Goal: Task Accomplishment & Management: Manage account settings

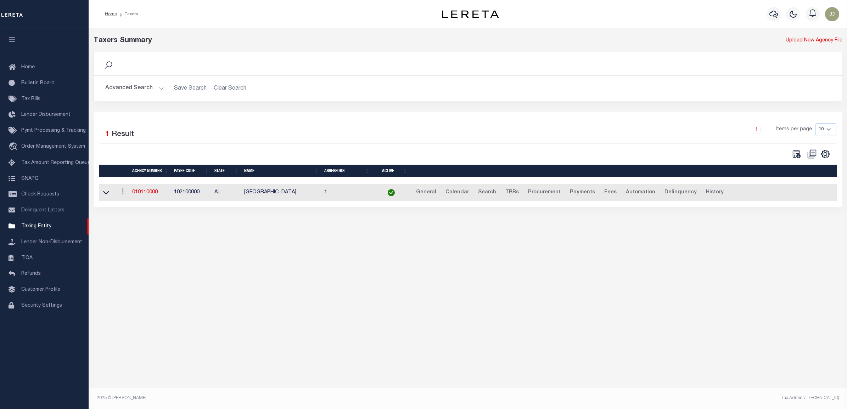
click at [144, 190] on td "010110000" at bounding box center [150, 192] width 42 height 17
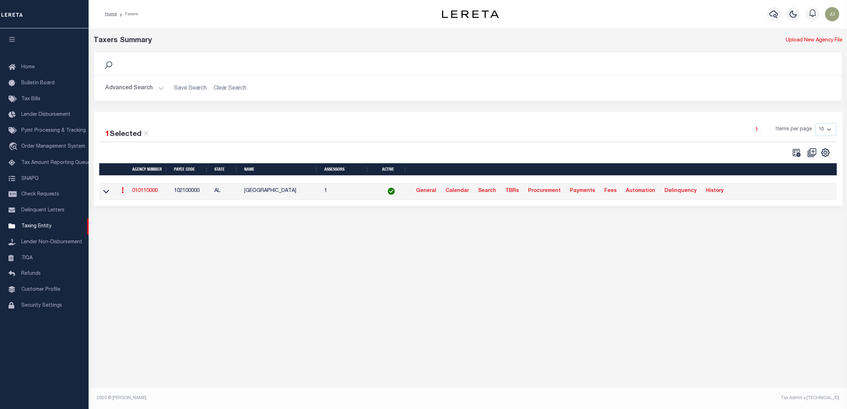
click at [144, 191] on link "010110000" at bounding box center [145, 191] width 26 height 5
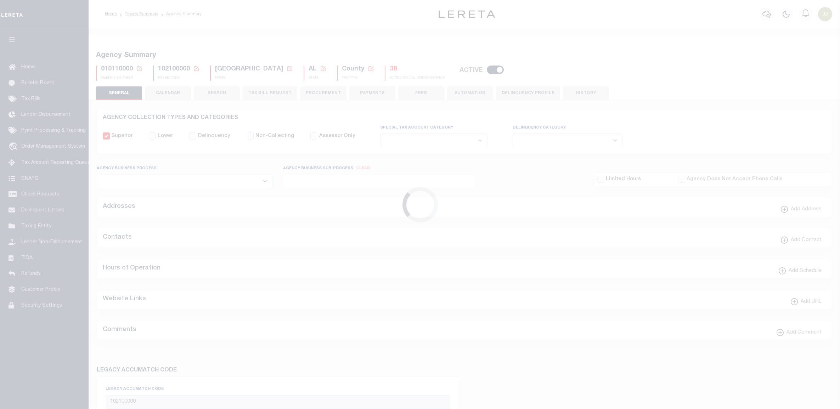
select select
click at [137, 67] on icon at bounding box center [139, 68] width 5 height 5
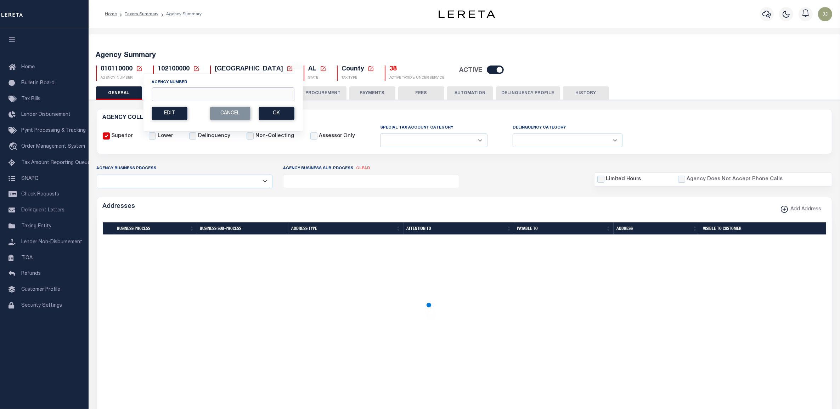
click at [178, 93] on input "Agency Number" at bounding box center [223, 95] width 142 height 14
paste input "310600407"
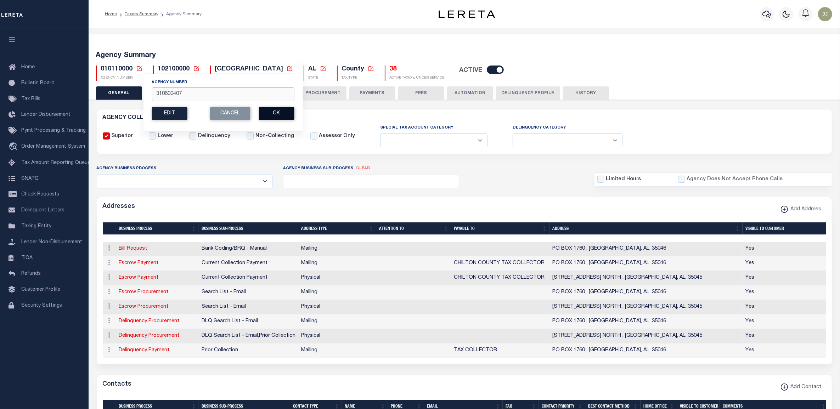
type input "310600407"
click at [276, 114] on button "Ok" at bounding box center [276, 113] width 35 height 13
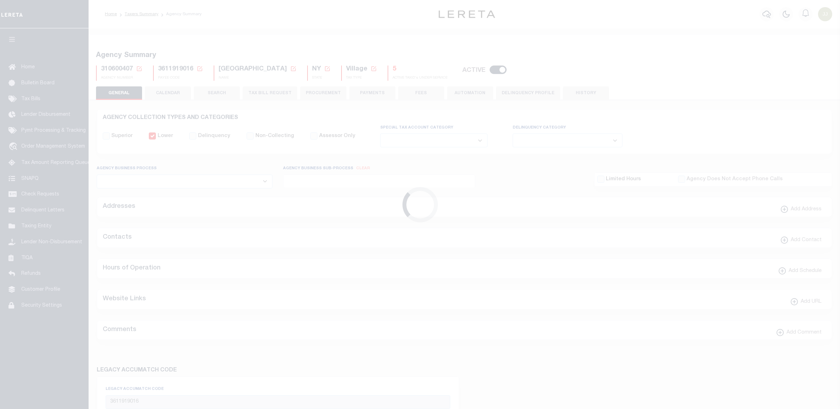
select select
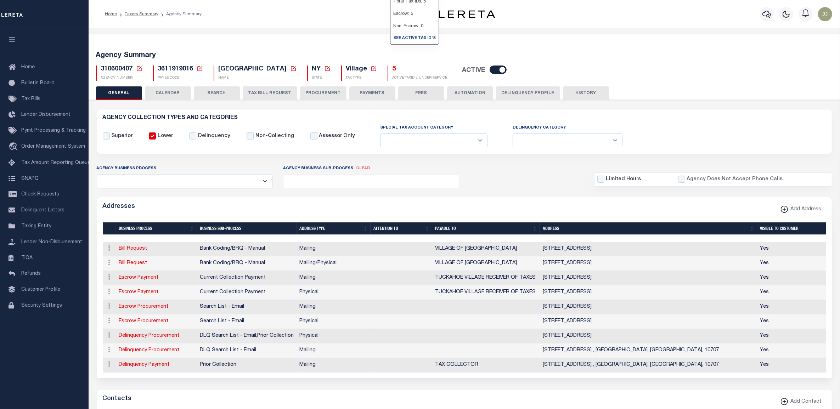
click at [263, 89] on button "TAX BILL REQUEST" at bounding box center [270, 92] width 55 height 13
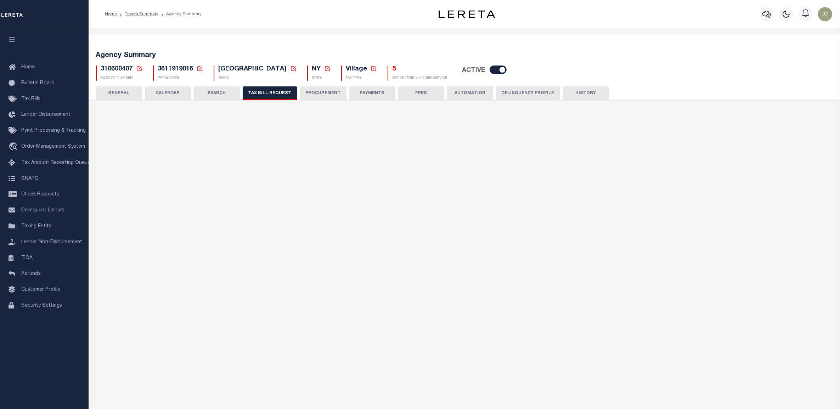
checkbox input "false"
select select "20"
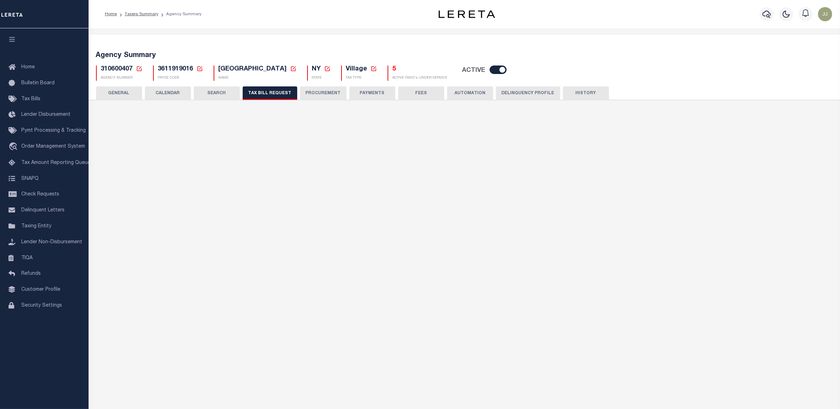
select select "false"
select select
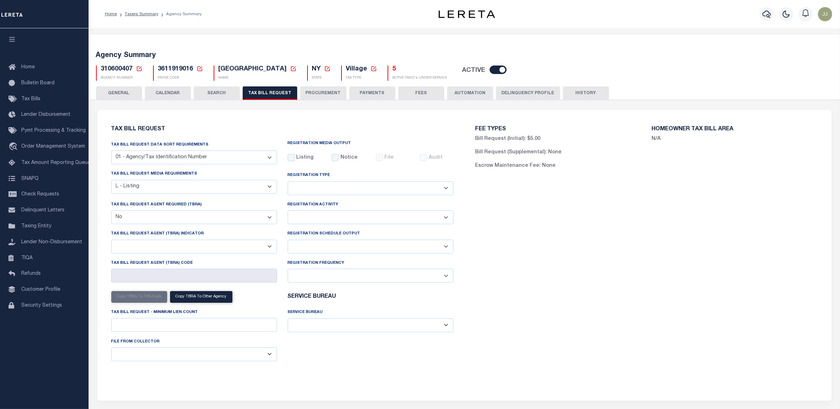
click at [327, 249] on select "Delta File Full File" at bounding box center [371, 247] width 166 height 14
select select "1"
click at [288, 241] on select "Delta File Full File" at bounding box center [371, 247] width 166 height 14
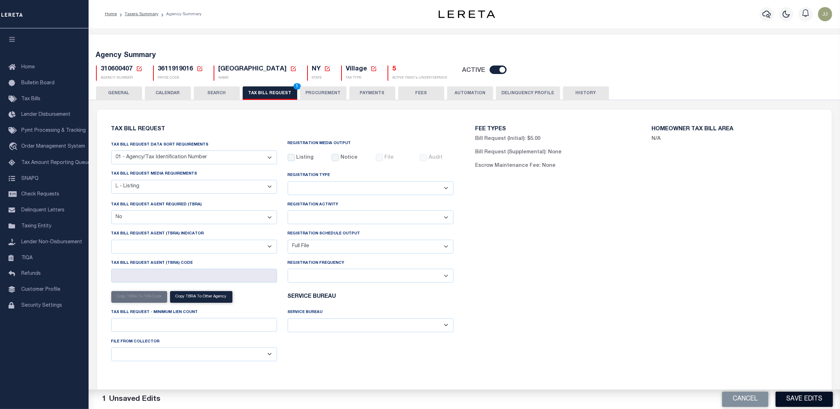
click at [788, 395] on button "Save Edits" at bounding box center [804, 399] width 57 height 15
click at [670, 311] on div "FEE TYPES Bill Request (Initial): $5.00 Bill Request (Supplemental): None Escro…" at bounding box center [647, 251] width 364 height 266
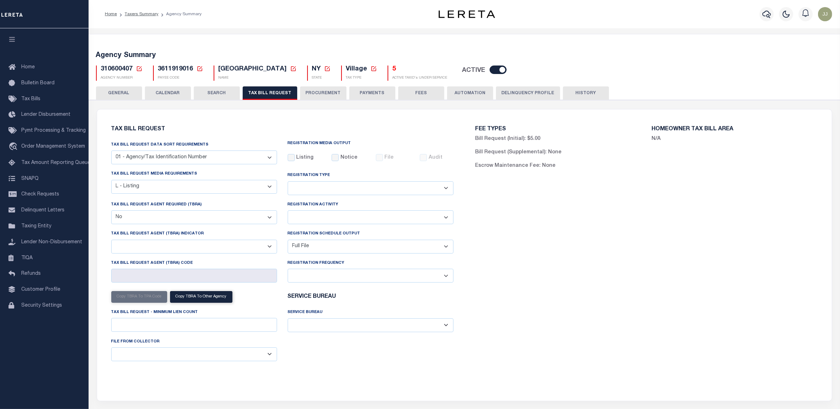
click at [284, 89] on button "TAX BILL REQUEST" at bounding box center [270, 92] width 55 height 13
click at [137, 68] on icon at bounding box center [139, 69] width 6 height 6
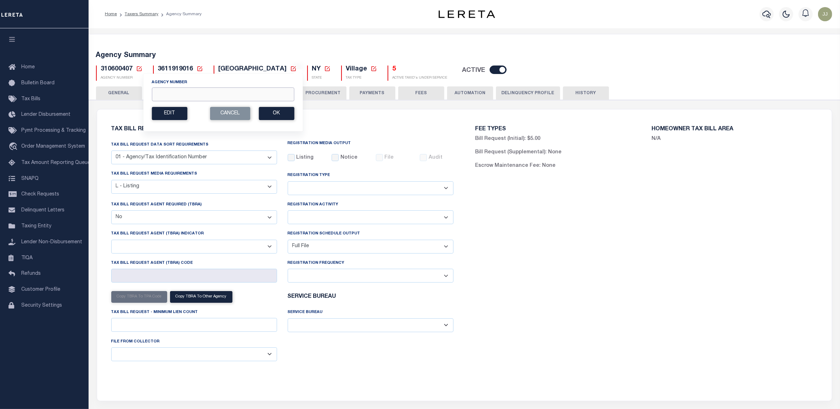
click at [180, 97] on input "Agency Number" at bounding box center [223, 95] width 142 height 14
type input "110410000"
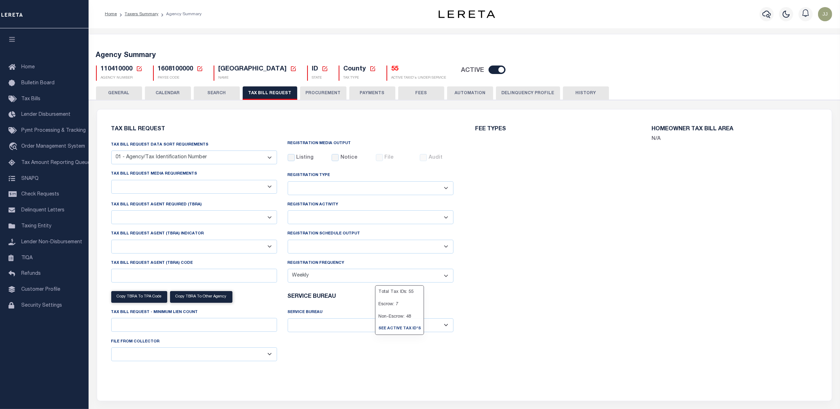
checkbox input "false"
select select "22"
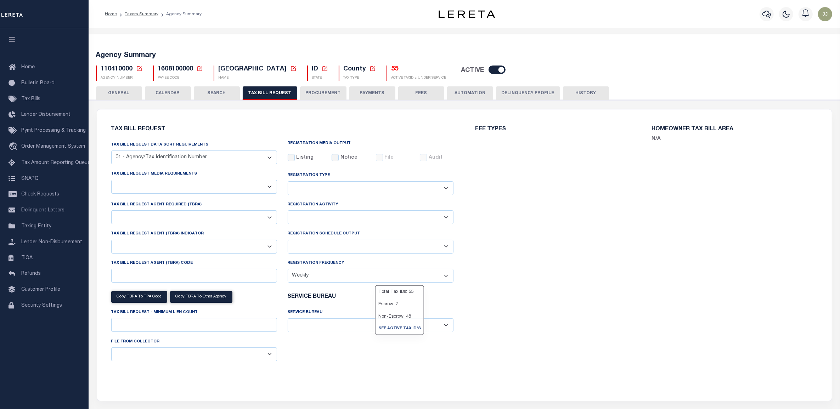
select select "true"
select select "13"
type input "LERE"
select select
